Goal: Task Accomplishment & Management: Manage account settings

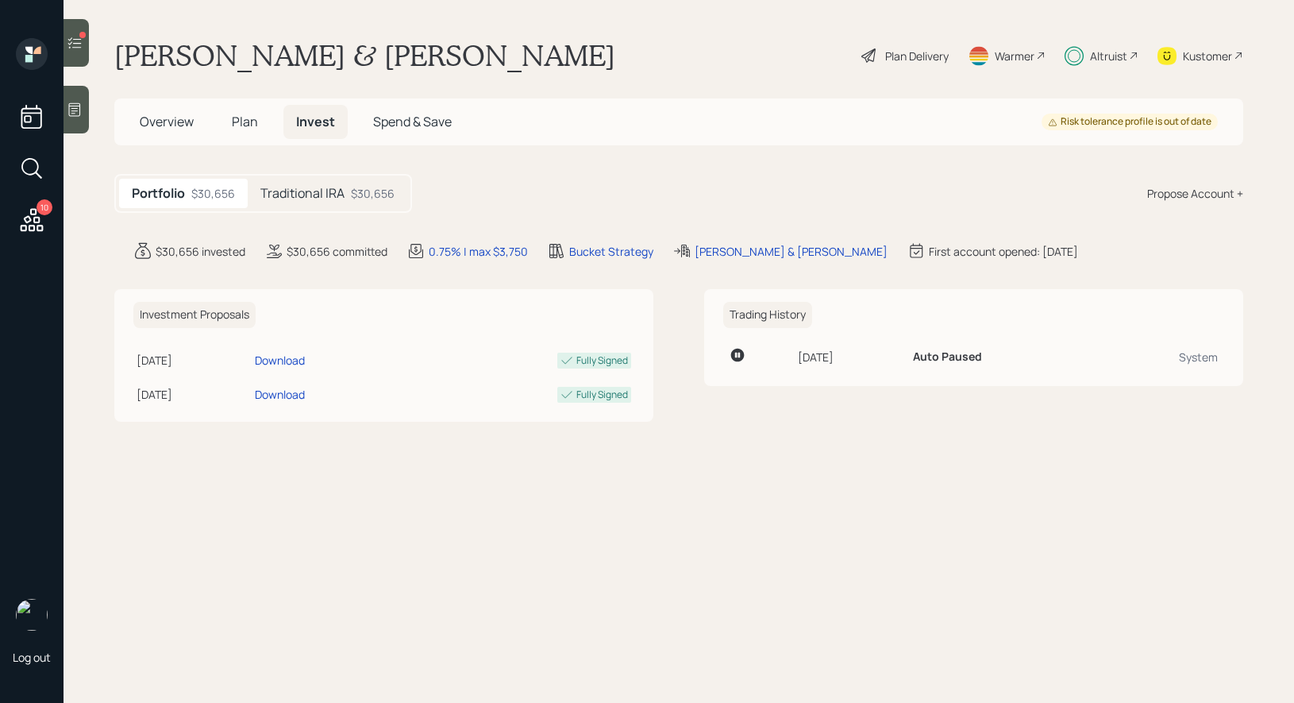
click at [304, 191] on h5 "Traditional IRA" at bounding box center [302, 193] width 84 height 15
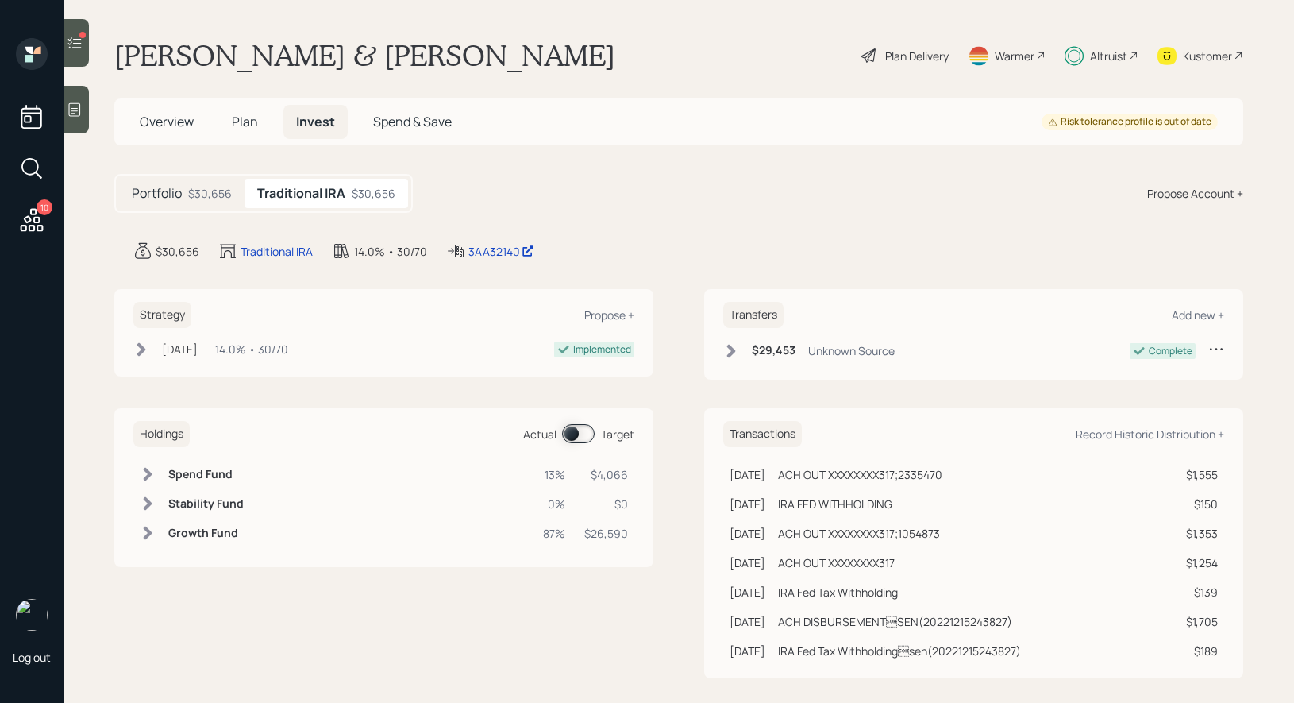
click at [570, 430] on span at bounding box center [578, 433] width 33 height 19
click at [70, 42] on icon at bounding box center [75, 43] width 16 height 16
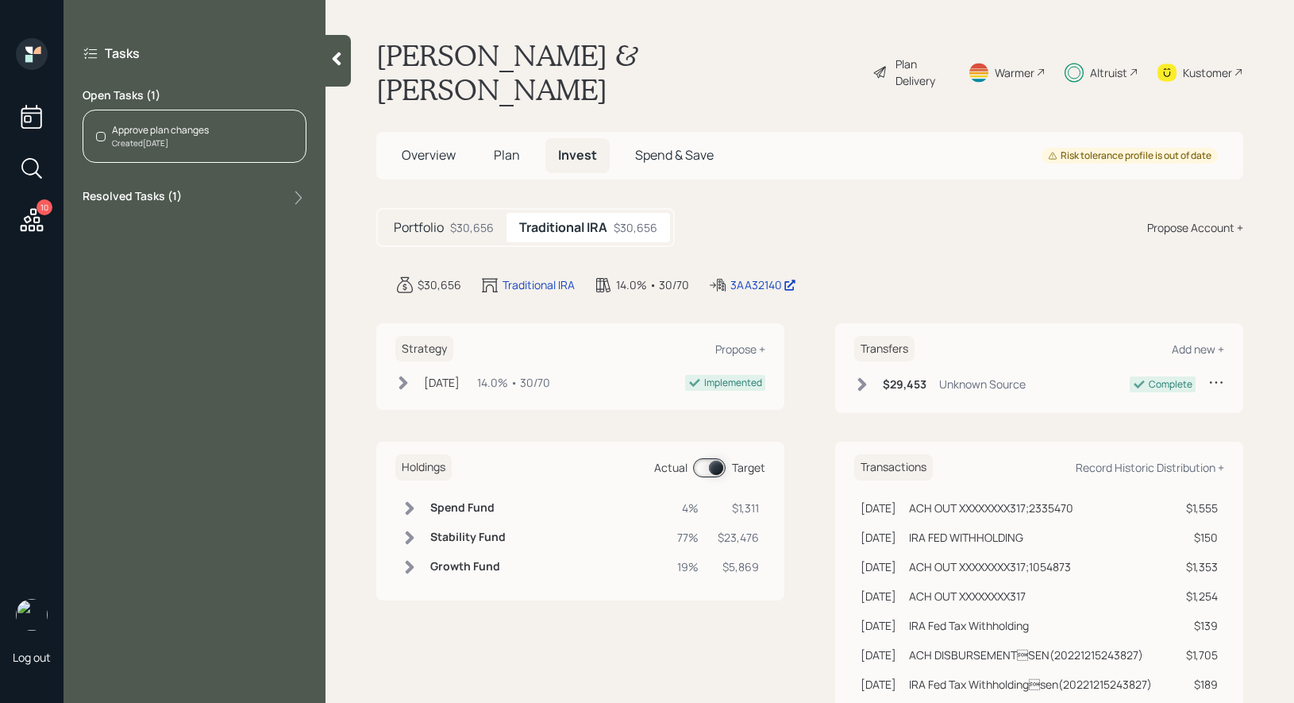
click at [212, 124] on div "Approve plan changes Created [DATE]" at bounding box center [195, 136] width 224 height 53
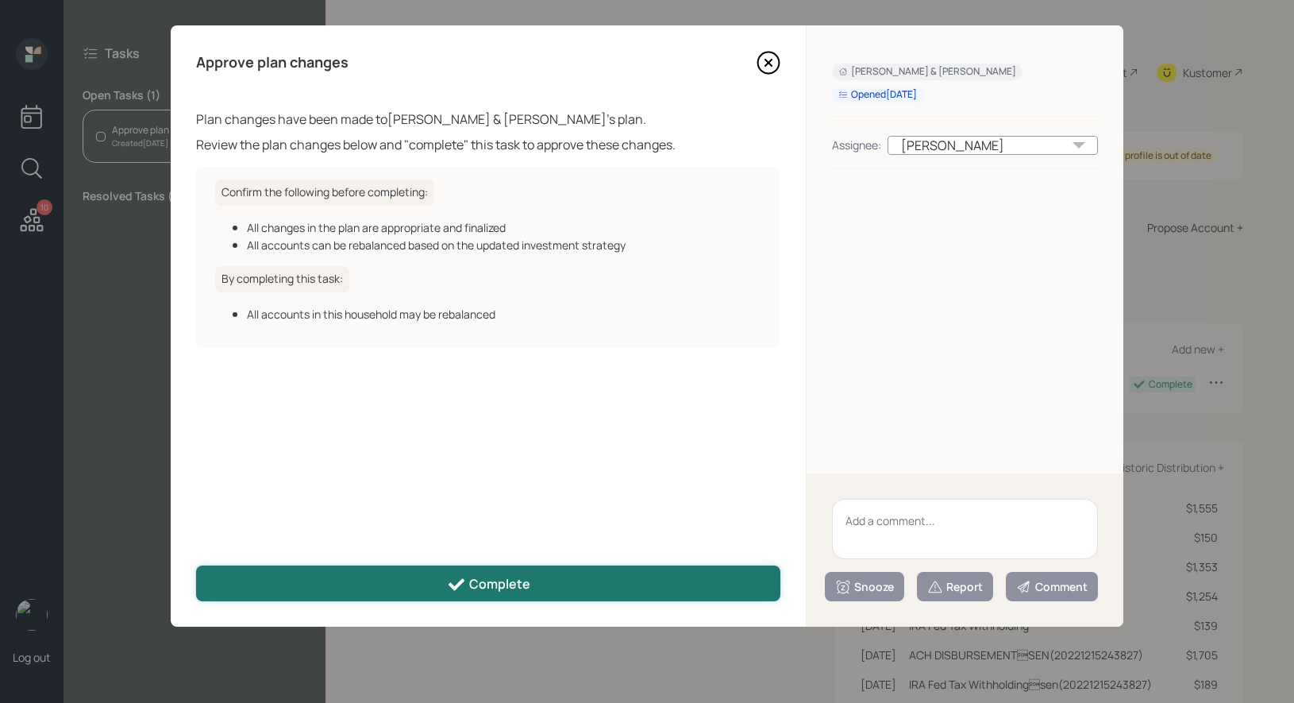
click at [512, 580] on div "Complete" at bounding box center [488, 584] width 83 height 19
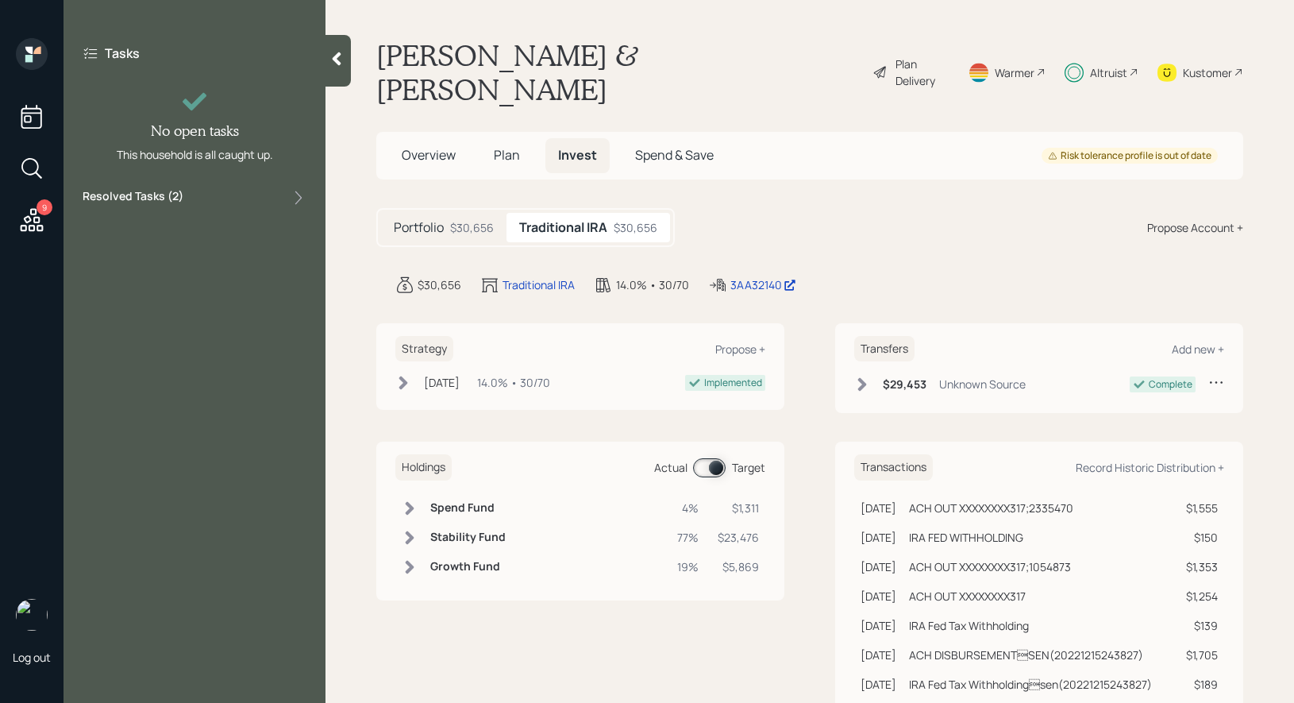
click at [34, 214] on icon at bounding box center [32, 219] width 23 height 23
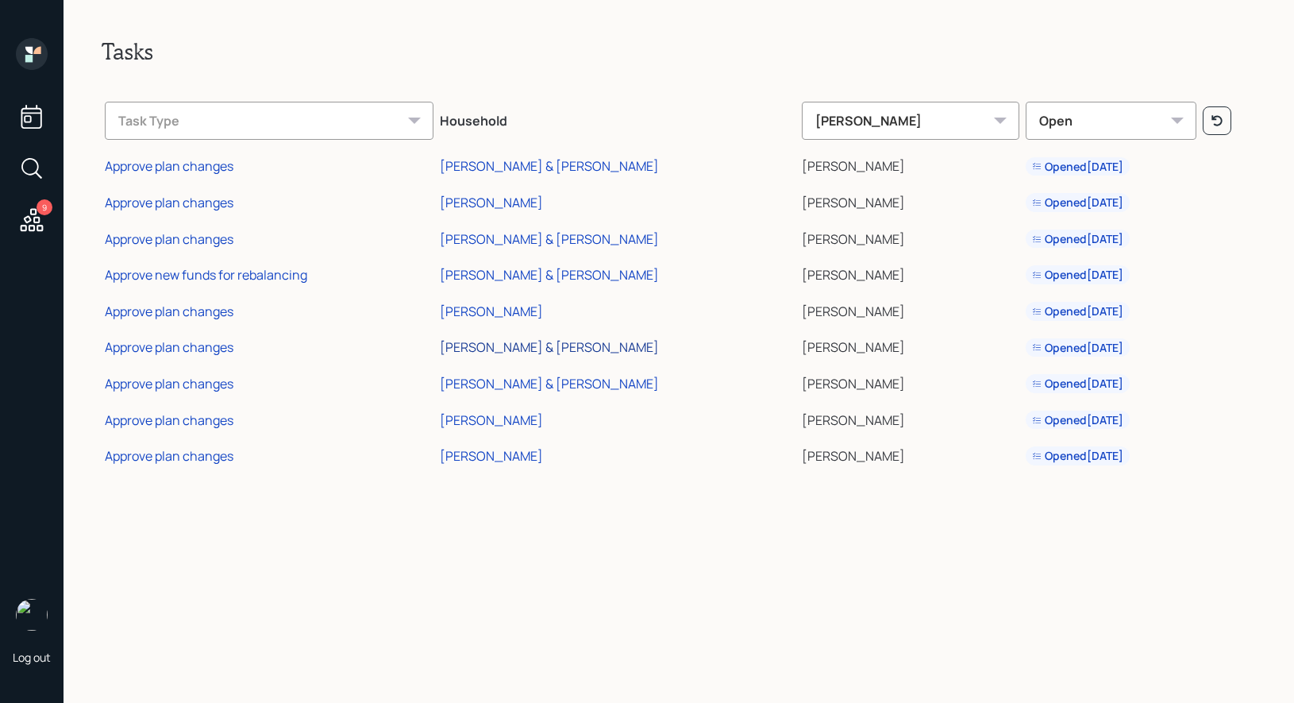
click at [487, 346] on div "[PERSON_NAME] & [PERSON_NAME]" at bounding box center [549, 346] width 219 height 17
